Goal: Task Accomplishment & Management: Manage account settings

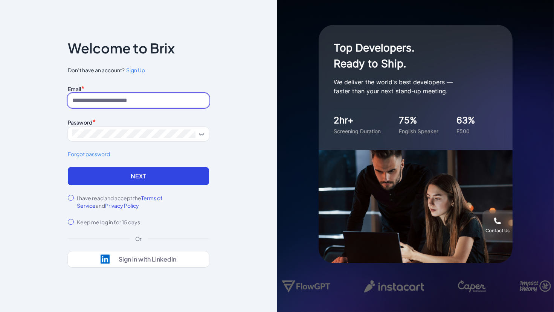
type input "**********"
click at [122, 100] on input "**********" at bounding box center [138, 100] width 141 height 14
type input "**********"
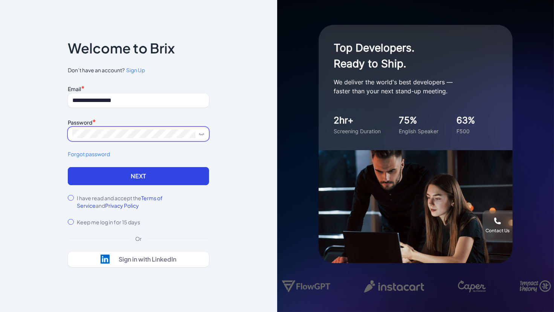
click at [68, 167] on button "Next" at bounding box center [138, 176] width 141 height 18
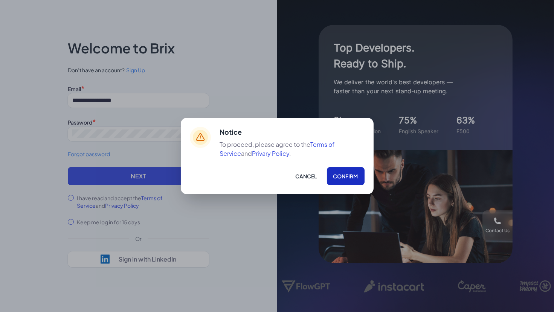
click at [348, 171] on button "Confirm" at bounding box center [346, 176] width 38 height 18
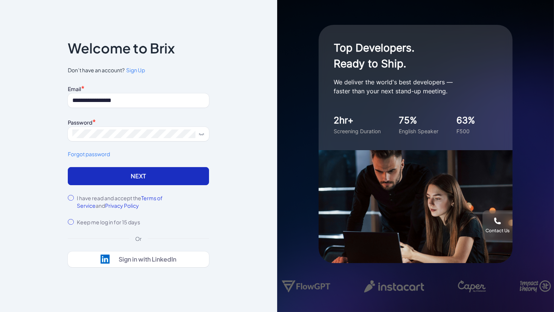
click at [190, 170] on button "Next" at bounding box center [138, 176] width 141 height 18
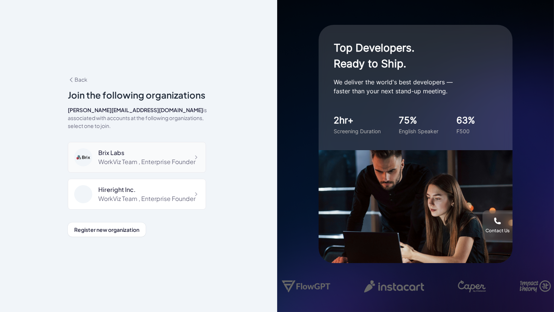
click at [159, 142] on div "Brix Labs WorkViz Team , Enterprise Founder" at bounding box center [137, 157] width 138 height 31
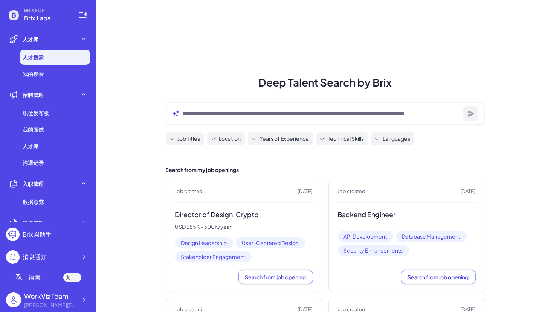
click at [70, 278] on div at bounding box center [68, 278] width 8 height 8
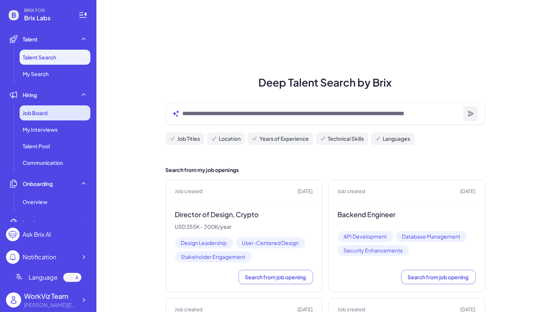
click at [49, 113] on div "Job Board" at bounding box center [55, 112] width 71 height 15
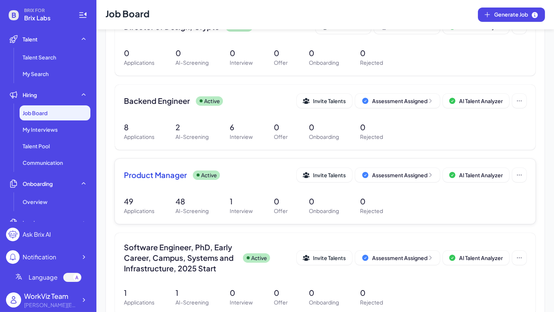
scroll to position [112, 0]
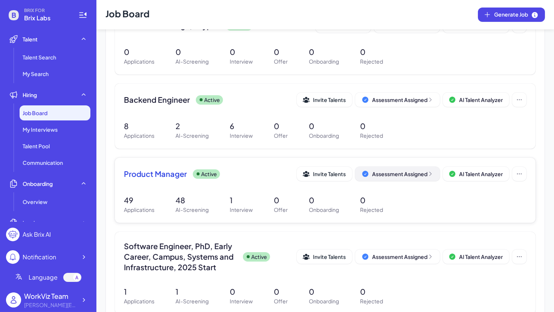
click at [390, 177] on button "Assessment Assigned" at bounding box center [397, 174] width 85 height 14
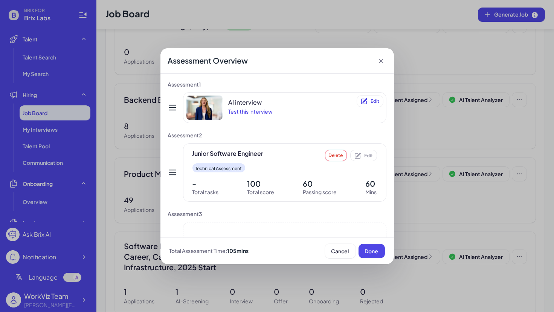
scroll to position [48, 0]
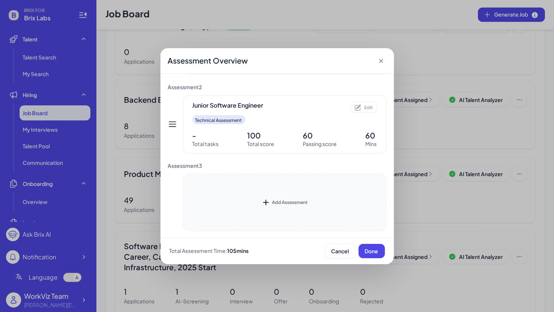
click at [270, 187] on div "Add Assessment" at bounding box center [284, 202] width 203 height 57
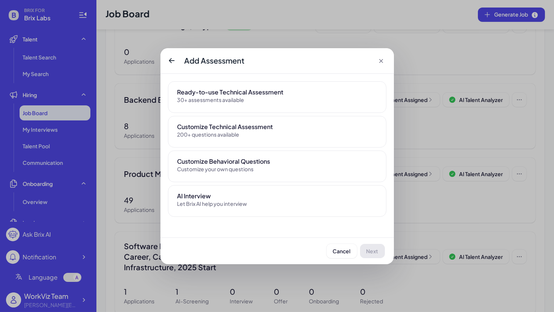
scroll to position [0, 0]
click at [225, 101] on div "30+ assessments available" at bounding box center [224, 100] width 95 height 7
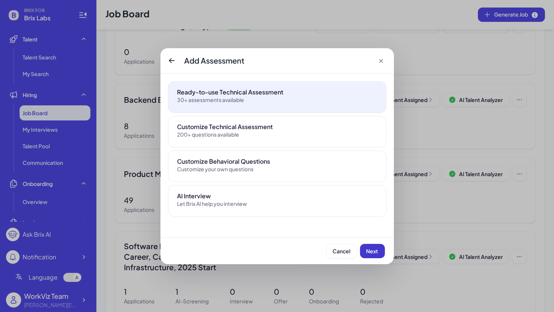
click at [375, 248] on span "Next" at bounding box center [373, 251] width 12 height 7
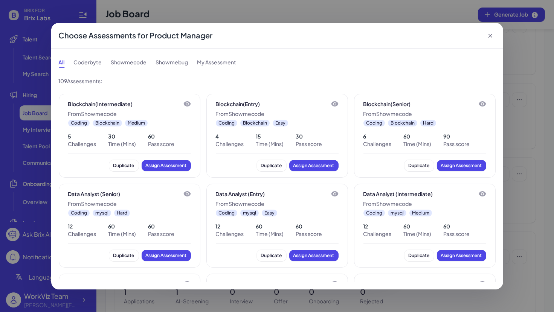
click at [87, 64] on div "Coderbyte" at bounding box center [88, 62] width 28 height 12
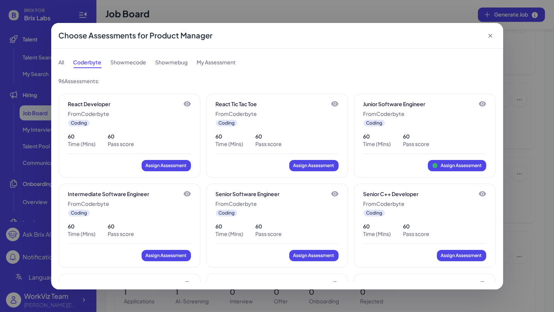
click at [130, 62] on div "Showmecode" at bounding box center [129, 62] width 36 height 12
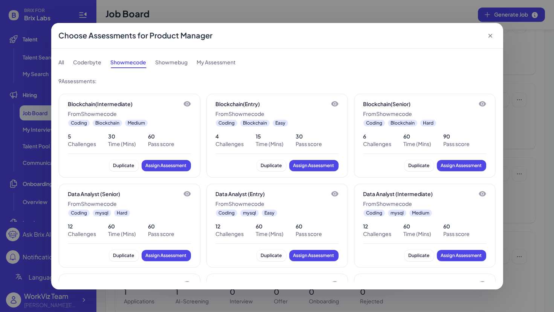
click at [86, 60] on div "Coderbyte" at bounding box center [87, 62] width 28 height 12
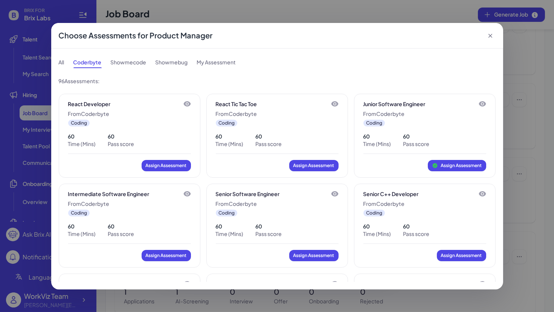
scroll to position [649, 0]
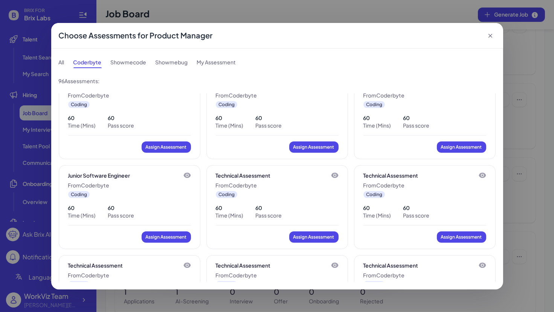
click at [490, 34] on icon at bounding box center [491, 36] width 8 height 8
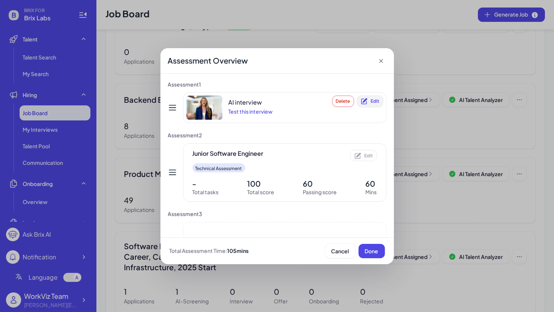
click at [376, 99] on span "Edit" at bounding box center [375, 101] width 9 height 6
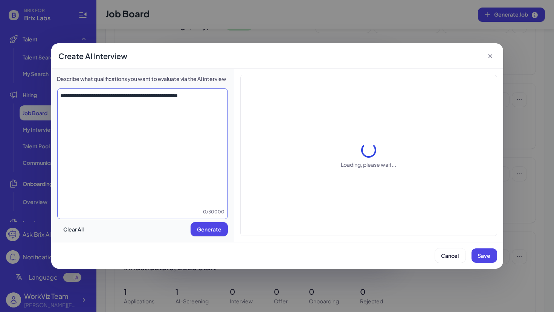
click at [190, 109] on textarea "**********" at bounding box center [143, 150] width 170 height 116
click at [210, 211] on div "0 / 30000" at bounding box center [143, 212] width 170 height 8
click at [486, 258] on span "Save" at bounding box center [484, 255] width 13 height 7
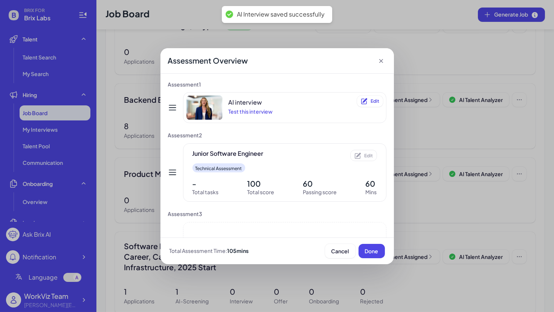
click at [382, 63] on icon at bounding box center [381, 61] width 8 height 8
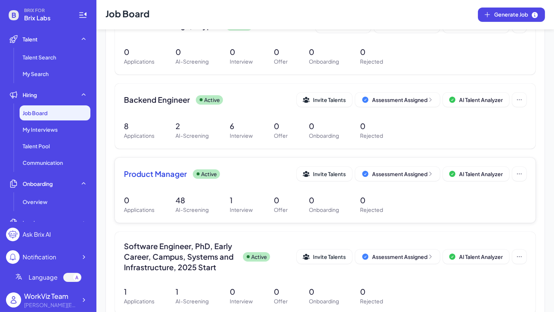
click at [179, 177] on span "Product Manager" at bounding box center [155, 174] width 63 height 11
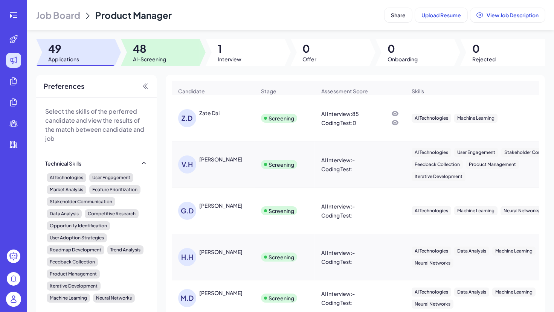
click at [146, 60] on span "AI-Screening" at bounding box center [149, 59] width 33 height 8
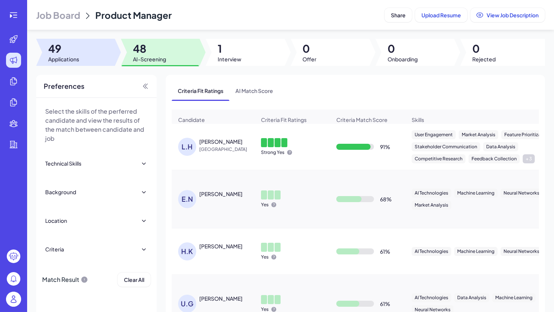
click at [64, 39] on div at bounding box center [75, 52] width 79 height 27
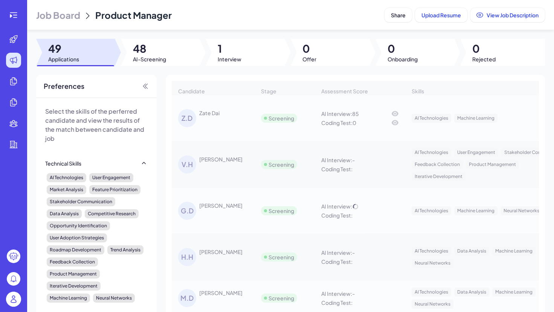
click at [136, 43] on span "48" at bounding box center [149, 49] width 33 height 14
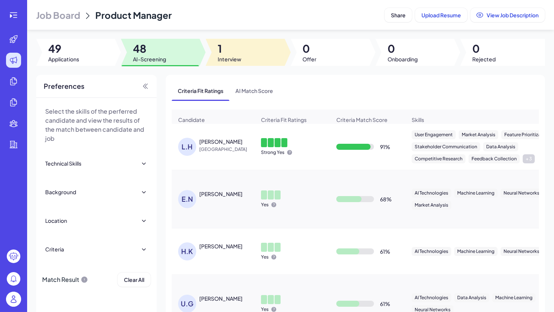
click at [234, 56] on span "Interview" at bounding box center [230, 59] width 24 height 8
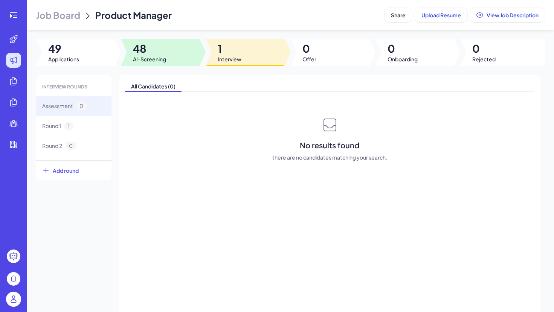
click at [167, 55] on div at bounding box center [160, 52] width 79 height 27
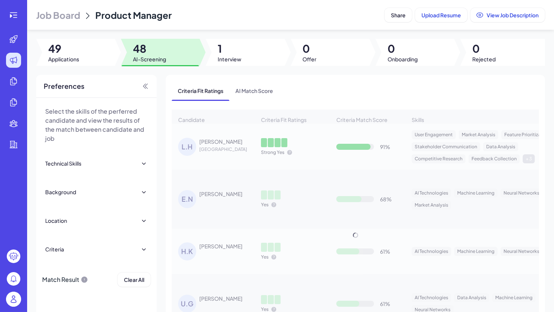
click at [208, 141] on div "Candidate Criteria Fit Ratings Criteria Match Score Skills Relative Work Experi…" at bounding box center [355, 236] width 367 height 252
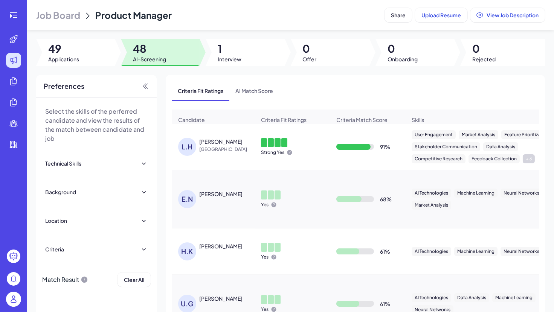
click at [217, 144] on div "Liang Han" at bounding box center [220, 142] width 43 height 8
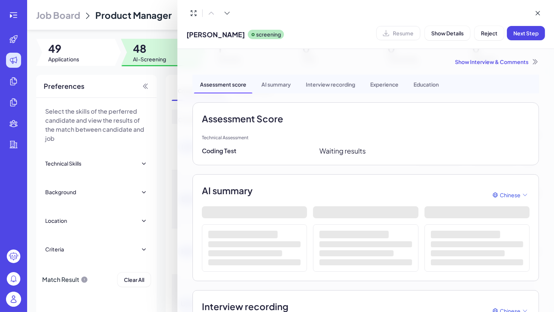
scroll to position [23, 0]
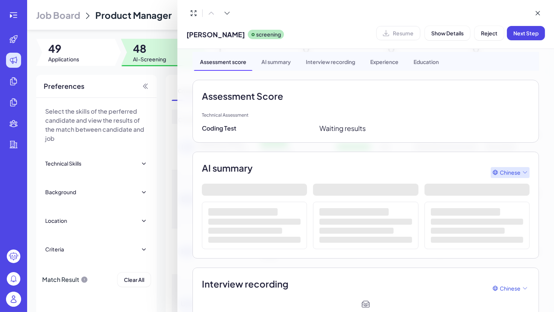
click at [520, 169] on span "Chinese" at bounding box center [510, 173] width 21 height 8
click at [514, 190] on div "English" at bounding box center [510, 190] width 27 height 14
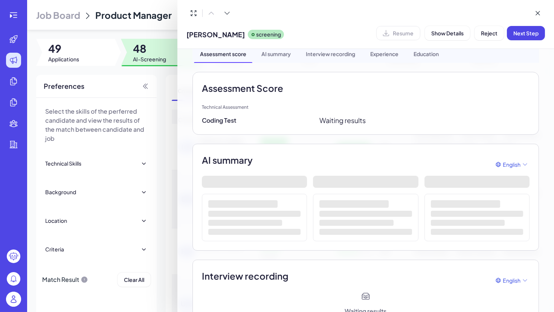
scroll to position [30, 0]
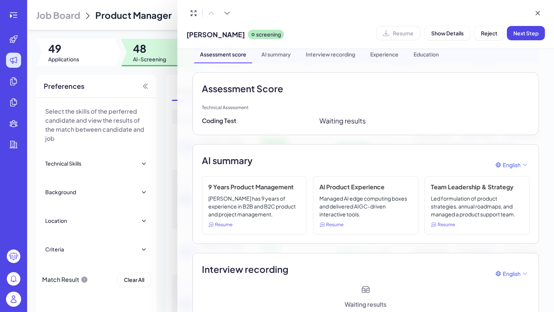
click at [111, 34] on div at bounding box center [277, 156] width 554 height 312
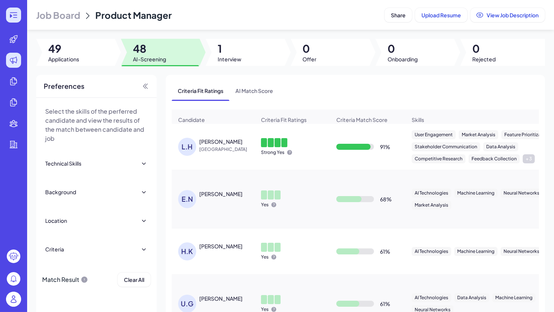
click at [15, 18] on icon at bounding box center [13, 15] width 9 height 9
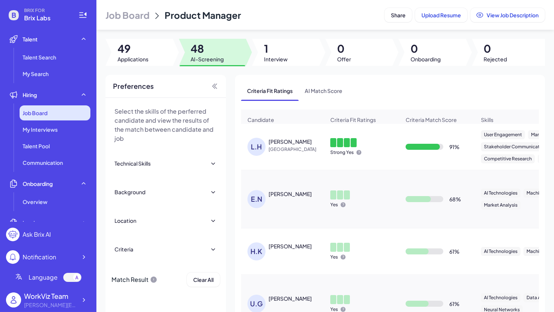
click at [44, 110] on span "Job Board" at bounding box center [35, 113] width 25 height 8
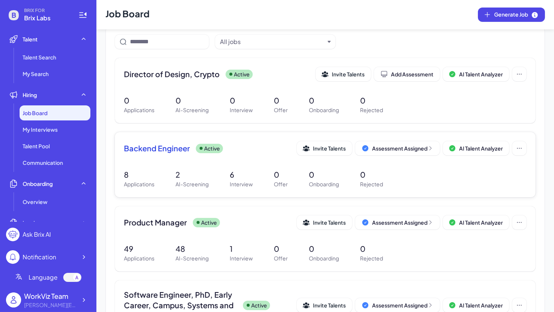
scroll to position [72, 0]
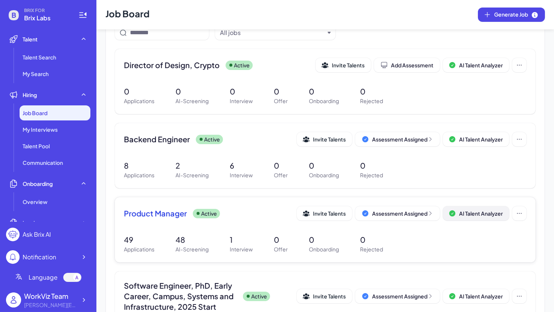
click at [474, 212] on span "AI Talent Analyzer" at bounding box center [481, 213] width 44 height 7
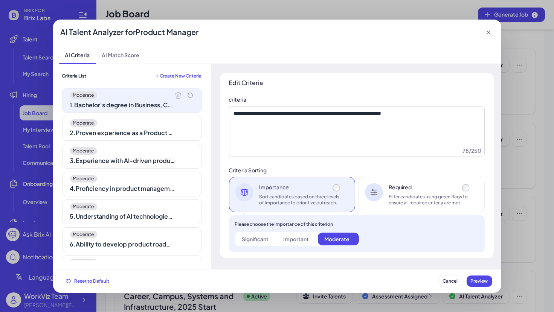
click at [510, 195] on div "AI Talent Analyzer for Product Manager AI Criteria AI Match Score Criteria List…" at bounding box center [277, 156] width 554 height 312
click at [447, 285] on button "Cancel" at bounding box center [450, 281] width 23 height 11
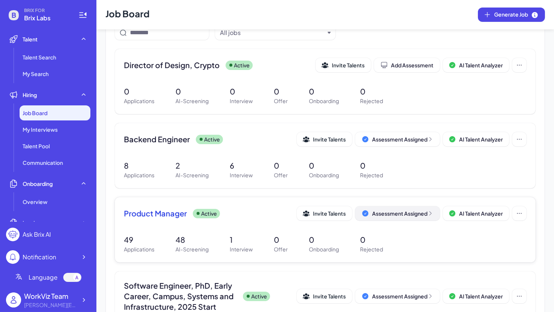
click at [408, 217] on button "Assessment Assigned" at bounding box center [397, 213] width 85 height 14
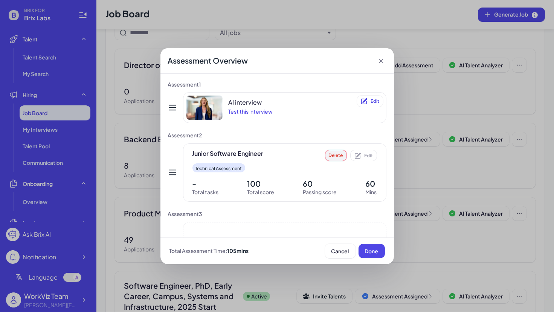
click at [341, 154] on span "Delete" at bounding box center [336, 156] width 14 height 6
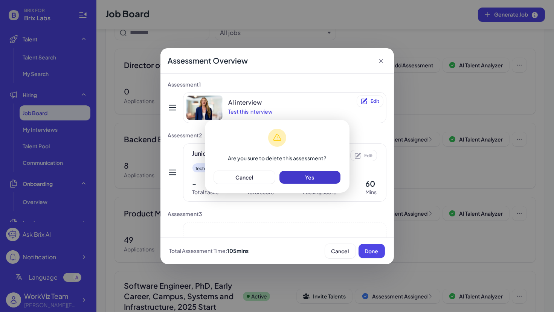
click at [310, 179] on span "Yes" at bounding box center [310, 177] width 9 height 7
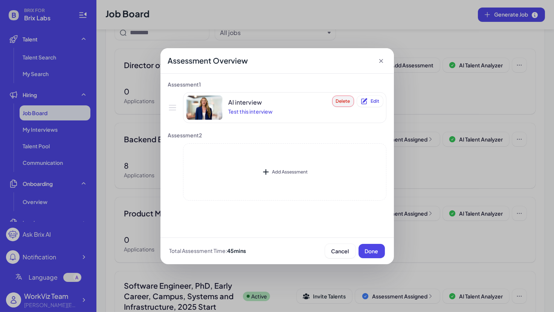
click at [344, 100] on span "Delete" at bounding box center [343, 101] width 14 height 6
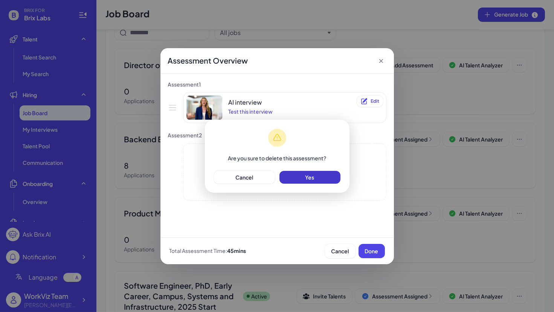
click at [321, 177] on button "Yes" at bounding box center [310, 177] width 61 height 13
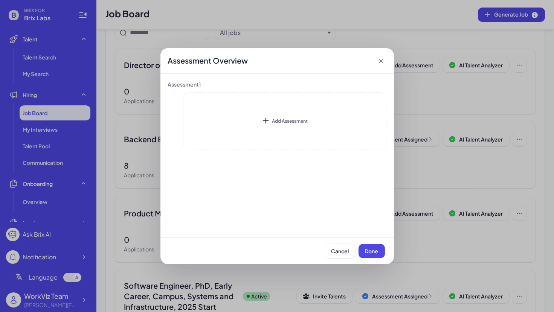
click at [385, 63] on div "Assessment Overview" at bounding box center [277, 61] width 234 height 26
click at [382, 62] on icon at bounding box center [381, 61] width 8 height 8
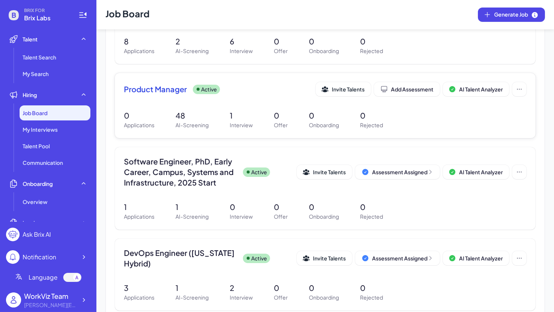
scroll to position [311, 0]
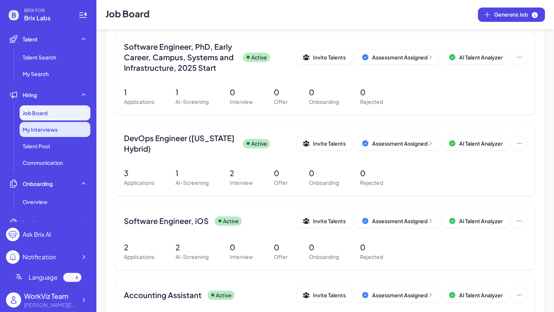
click at [84, 134] on div "My Interviews" at bounding box center [55, 129] width 71 height 15
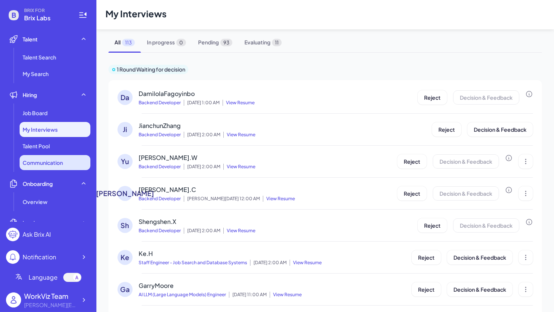
click at [69, 159] on li "Communication" at bounding box center [55, 162] width 71 height 15
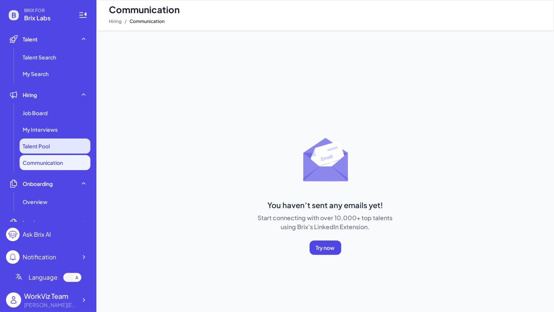
click at [68, 151] on li "Talent Pool" at bounding box center [55, 146] width 71 height 15
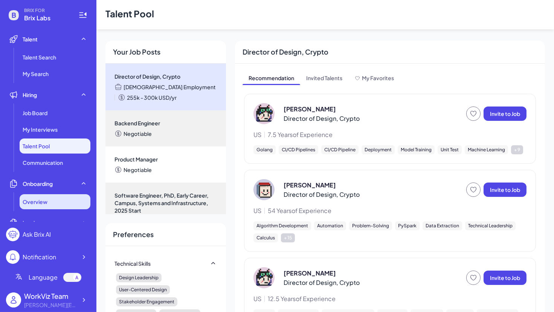
scroll to position [50, 0]
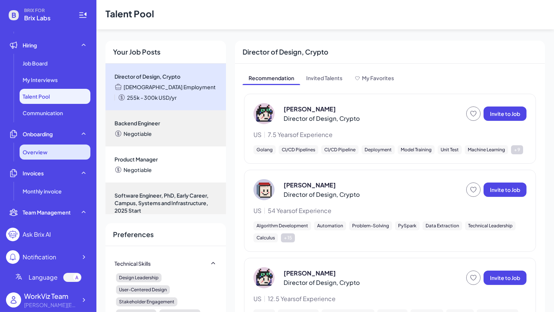
click at [58, 159] on div "Overview" at bounding box center [55, 152] width 71 height 15
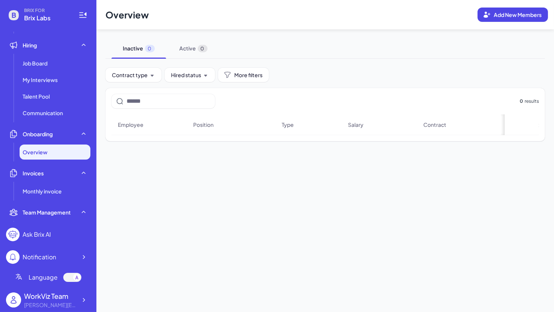
click at [83, 308] on div "WorkViz Team alex@joinbrix.com" at bounding box center [48, 300] width 84 height 24
click at [85, 304] on icon at bounding box center [84, 300] width 8 height 8
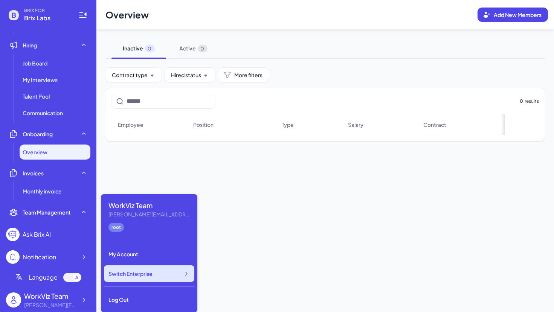
click at [136, 274] on span "Switch Enterprise" at bounding box center [130, 274] width 44 height 8
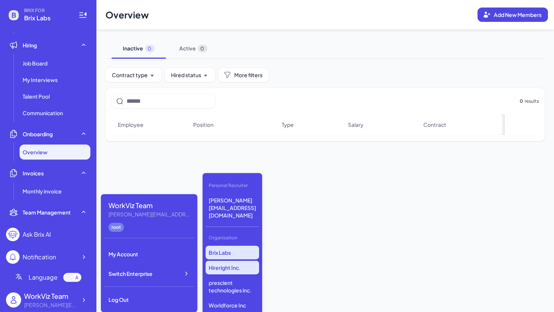
click at [231, 261] on p "Hireright Inc." at bounding box center [232, 268] width 53 height 14
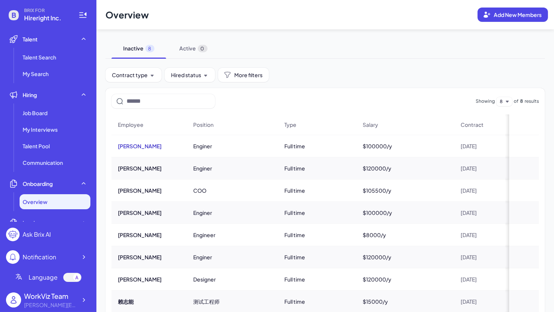
click at [148, 145] on button "[PERSON_NAME]" at bounding box center [140, 146] width 44 height 8
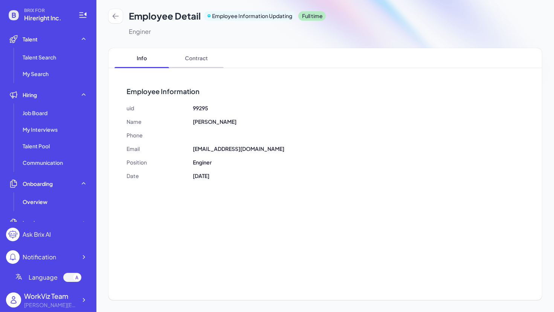
click at [186, 56] on span "Contract" at bounding box center [196, 58] width 55 height 20
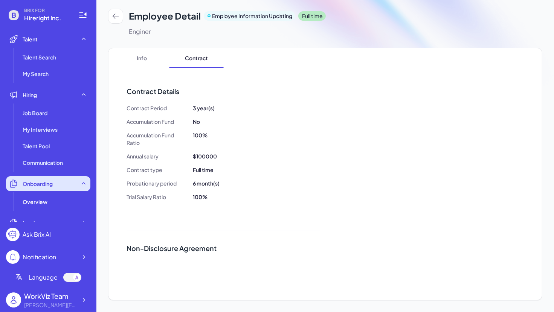
scroll to position [117, 0]
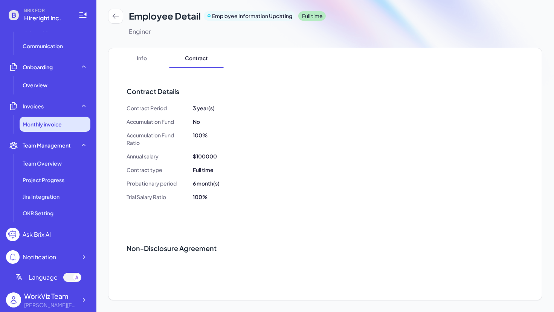
click at [61, 122] on span "Monthly invoice" at bounding box center [42, 125] width 39 height 8
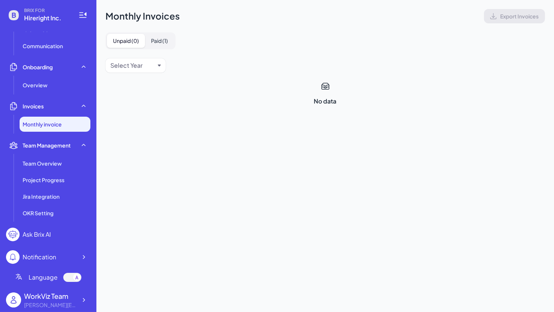
click at [163, 43] on button "Paid ( 1 )" at bounding box center [159, 41] width 29 height 14
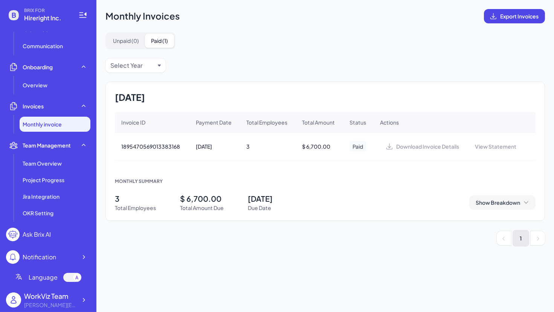
click at [506, 204] on span "Show Breakdown" at bounding box center [498, 203] width 44 height 8
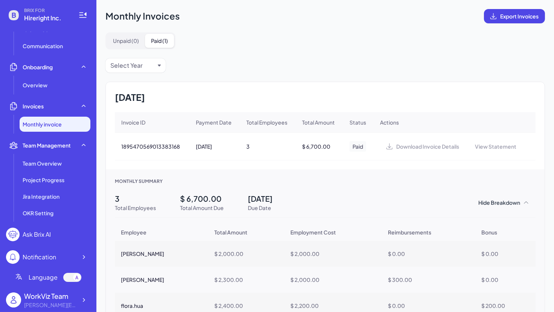
scroll to position [49, 0]
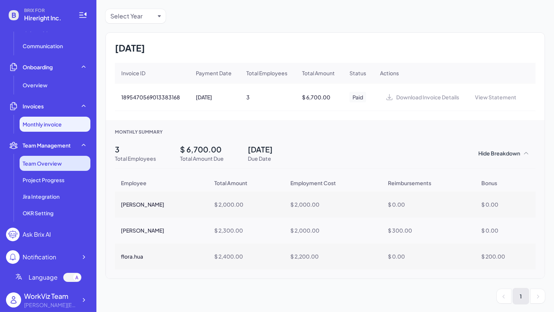
click at [67, 165] on li "Team Overview" at bounding box center [55, 163] width 71 height 15
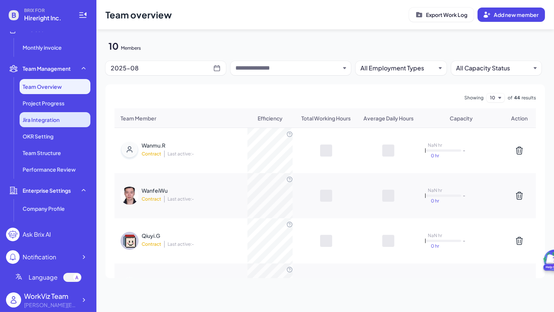
scroll to position [193, 0]
click at [279, 66] on input "text" at bounding box center [287, 68] width 105 height 9
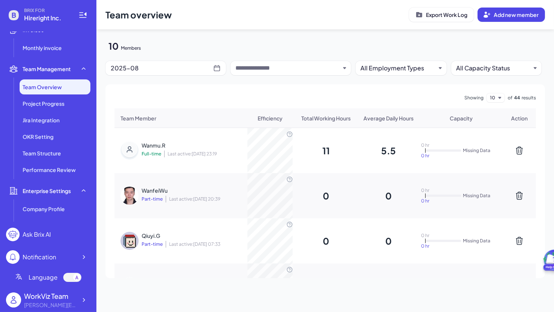
click at [217, 67] on icon at bounding box center [217, 68] width 8 height 8
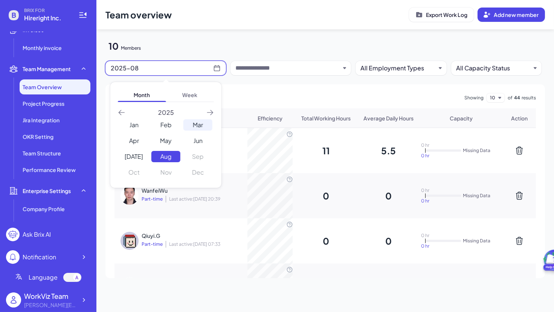
click at [199, 124] on div "Mar" at bounding box center [197, 124] width 29 height 11
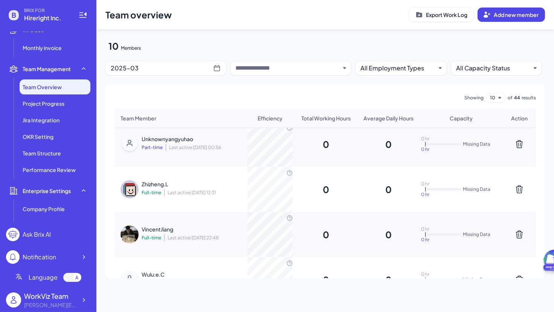
scroll to position [330, 0]
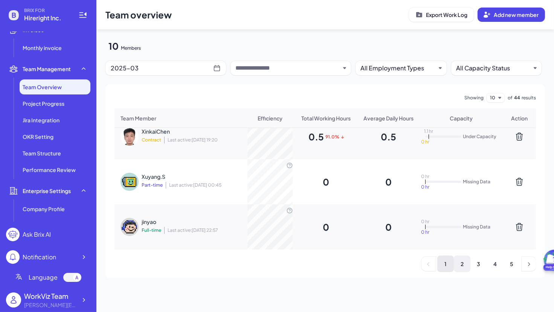
click at [464, 267] on li "2" at bounding box center [462, 264] width 17 height 17
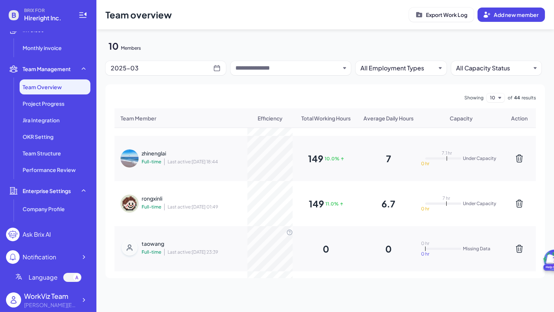
scroll to position [211, 0]
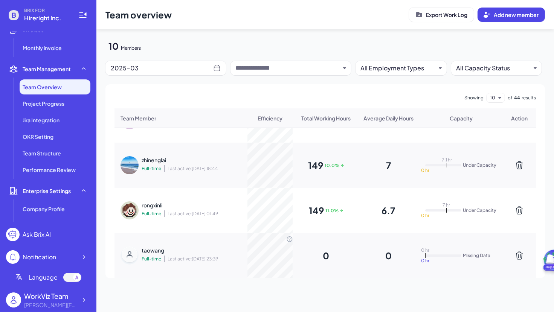
click at [182, 211] on span "Last active: [DATE] 01:49" at bounding box center [191, 214] width 54 height 7
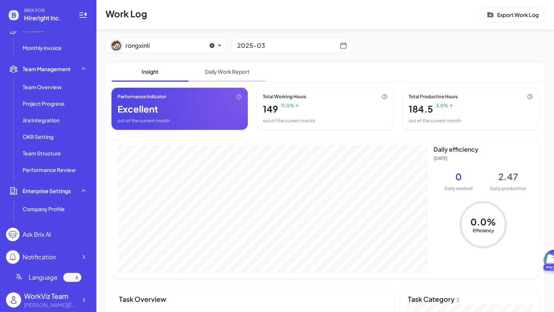
click at [214, 70] on span "Daily Work Report" at bounding box center [227, 72] width 77 height 20
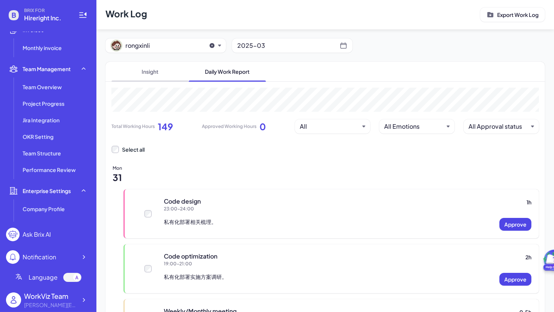
click at [159, 70] on span "Insight" at bounding box center [150, 72] width 77 height 20
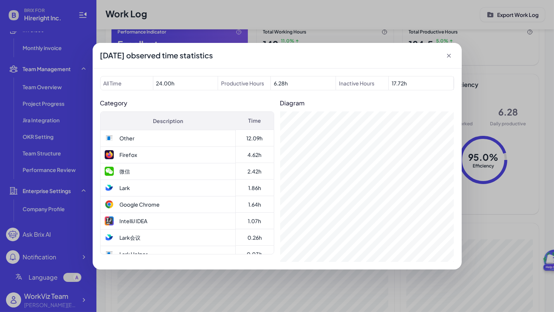
scroll to position [8, 0]
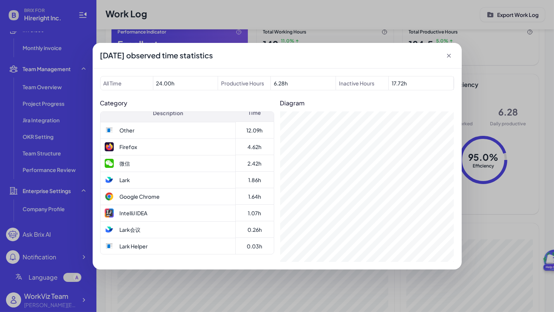
click at [447, 53] on icon at bounding box center [449, 56] width 8 height 8
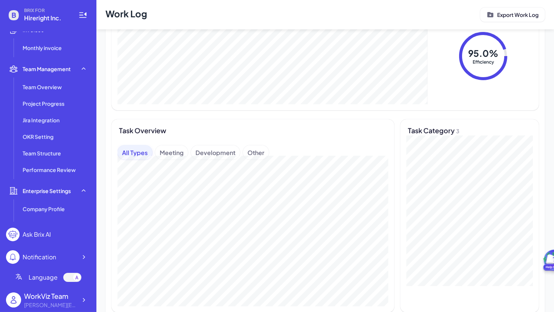
scroll to position [182, 0]
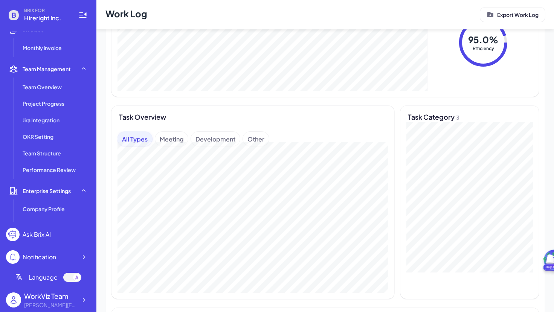
click at [171, 133] on div "Meeting" at bounding box center [171, 139] width 33 height 14
click at [217, 141] on div "Development" at bounding box center [215, 139] width 49 height 14
click at [174, 137] on div "Meeting" at bounding box center [171, 139] width 33 height 14
click at [225, 128] on div "Task Overview All Types Meeting Development Other" at bounding box center [253, 202] width 283 height 193
click at [224, 140] on div "Development" at bounding box center [215, 139] width 49 height 14
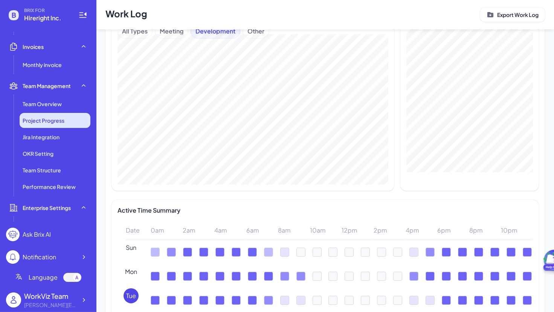
scroll to position [170, 0]
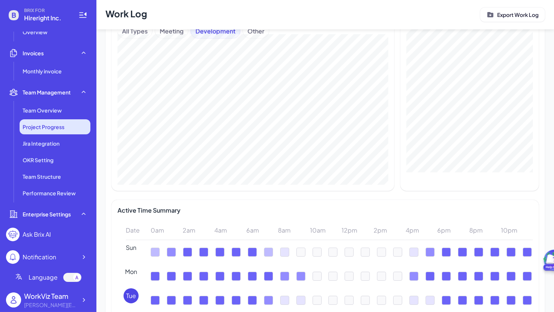
click at [56, 130] on span "Project Progress" at bounding box center [44, 127] width 42 height 8
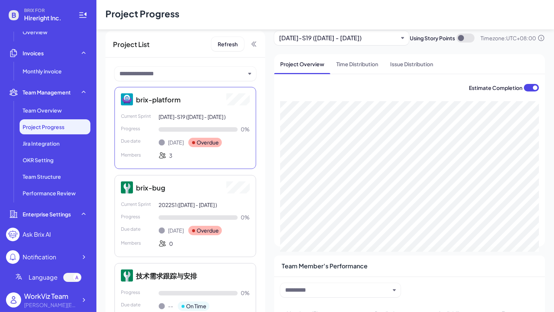
click at [250, 42] on div "Refresh" at bounding box center [234, 44] width 46 height 14
click at [253, 43] on icon at bounding box center [254, 44] width 8 height 8
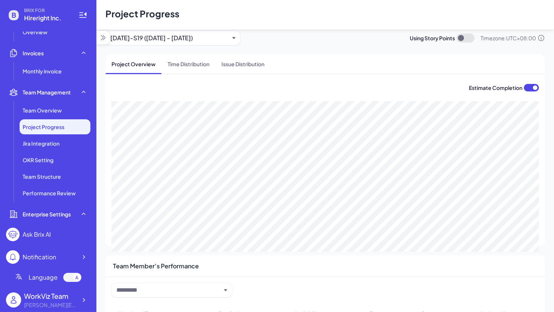
click at [224, 40] on div "[DATE]-S19 ([DATE] - [DATE])" at bounding box center [169, 38] width 119 height 9
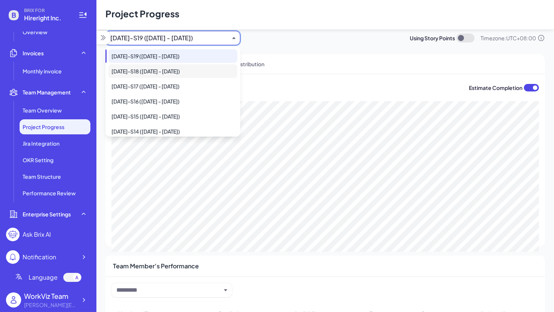
click at [219, 67] on div "[DATE]-S18 ([DATE] - [DATE])" at bounding box center [172, 71] width 129 height 14
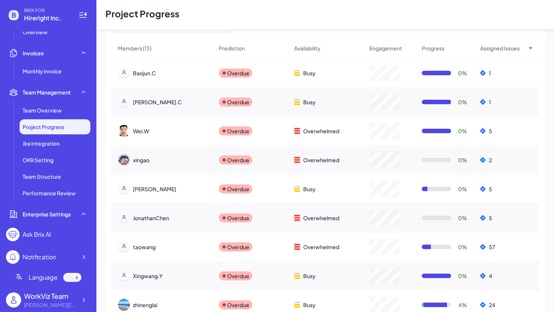
scroll to position [270, 0]
